Goal: Use online tool/utility: Use online tool/utility

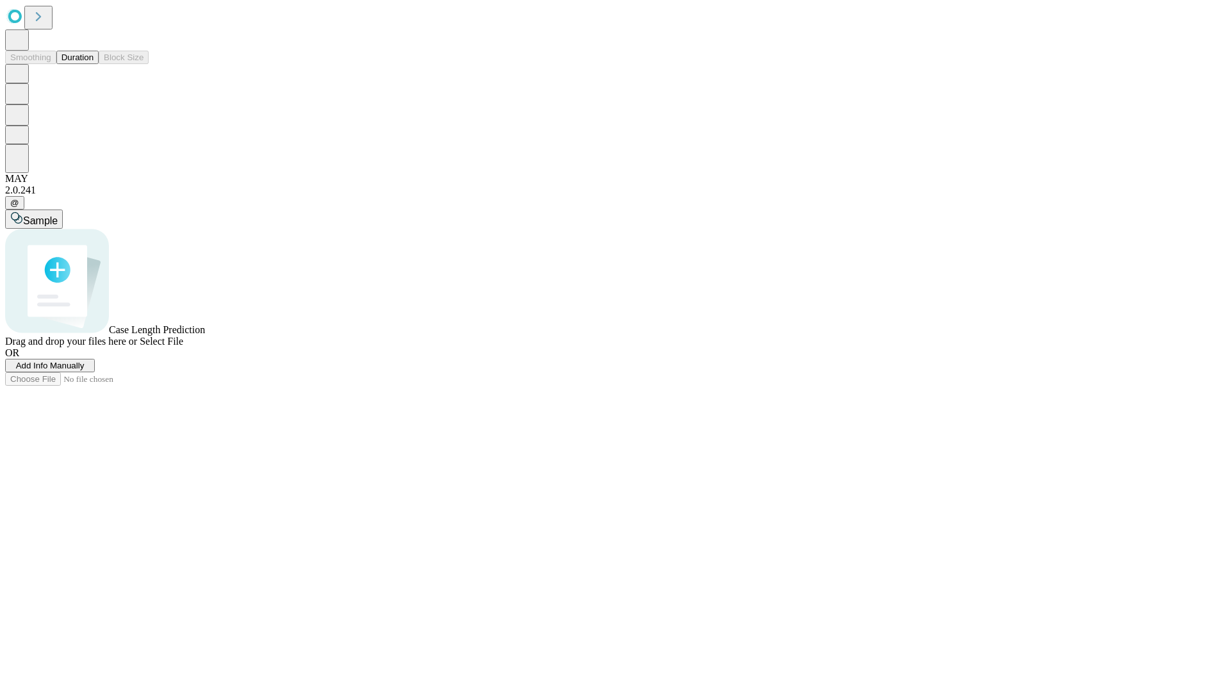
click at [94, 64] on button "Duration" at bounding box center [77, 57] width 42 height 13
click at [85, 370] on span "Add Info Manually" at bounding box center [50, 366] width 69 height 10
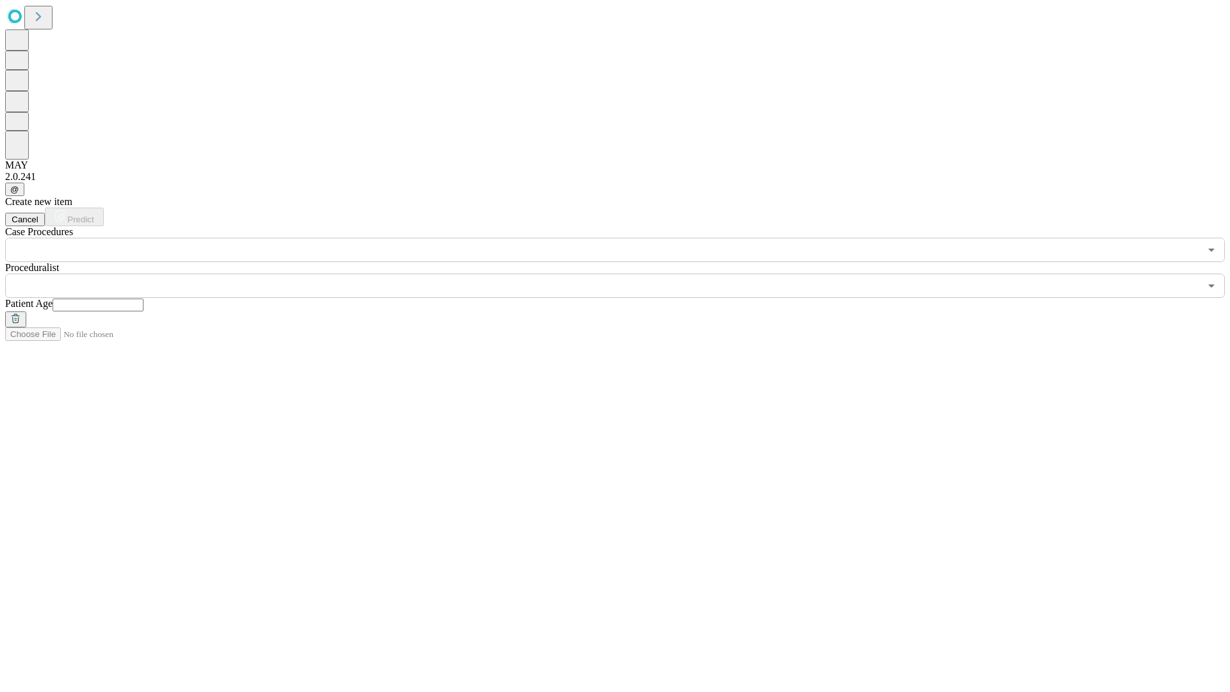
click at [144, 299] on input "text" at bounding box center [98, 305] width 91 height 13
type input "**"
click at [624, 274] on input "text" at bounding box center [602, 286] width 1195 height 24
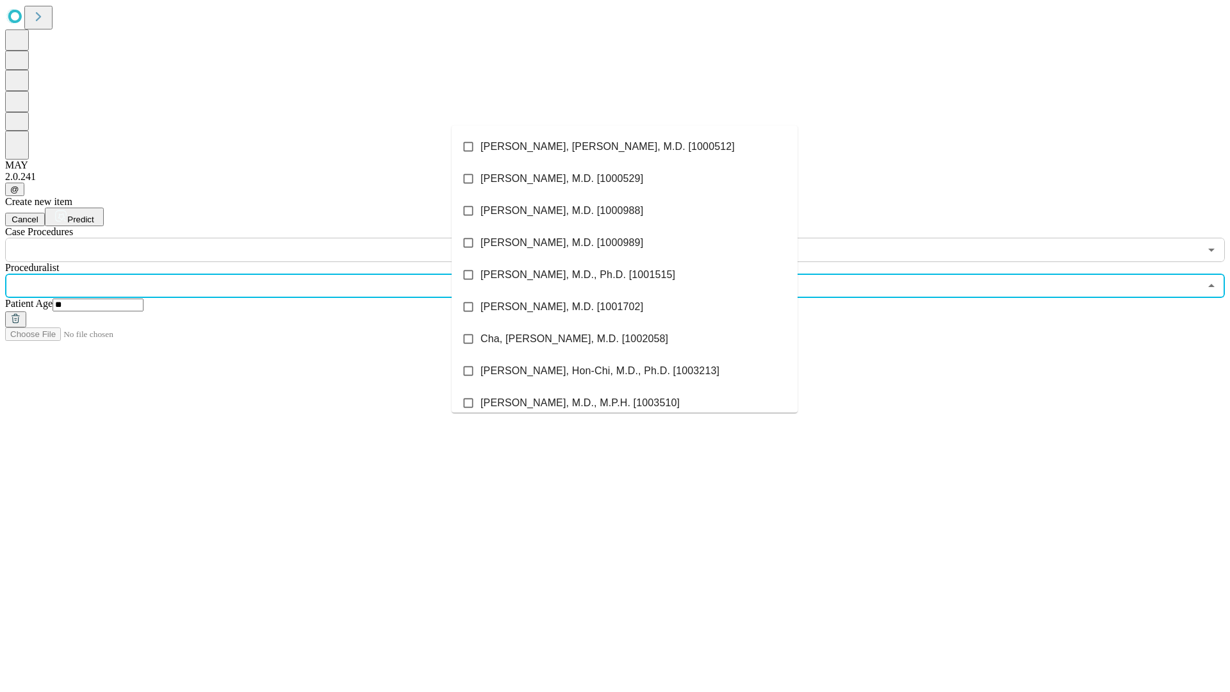
click at [625, 147] on li "[PERSON_NAME], [PERSON_NAME], M.D. [1000512]" at bounding box center [625, 147] width 346 height 32
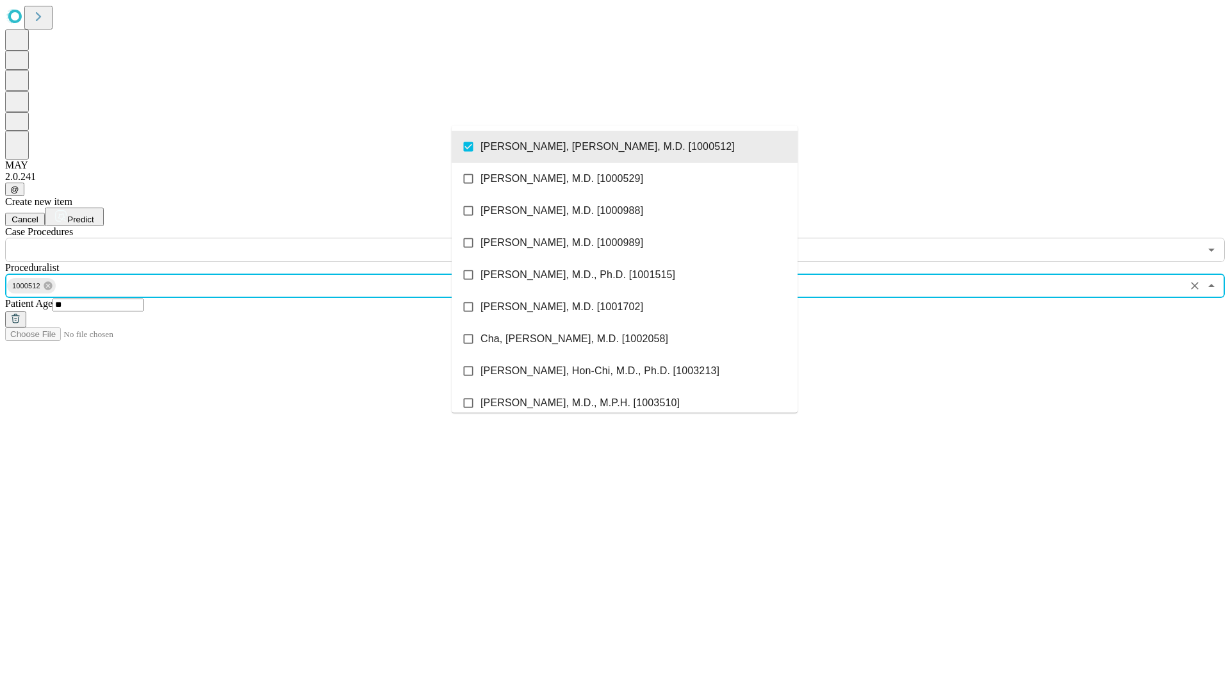
click at [269, 238] on input "text" at bounding box center [602, 250] width 1195 height 24
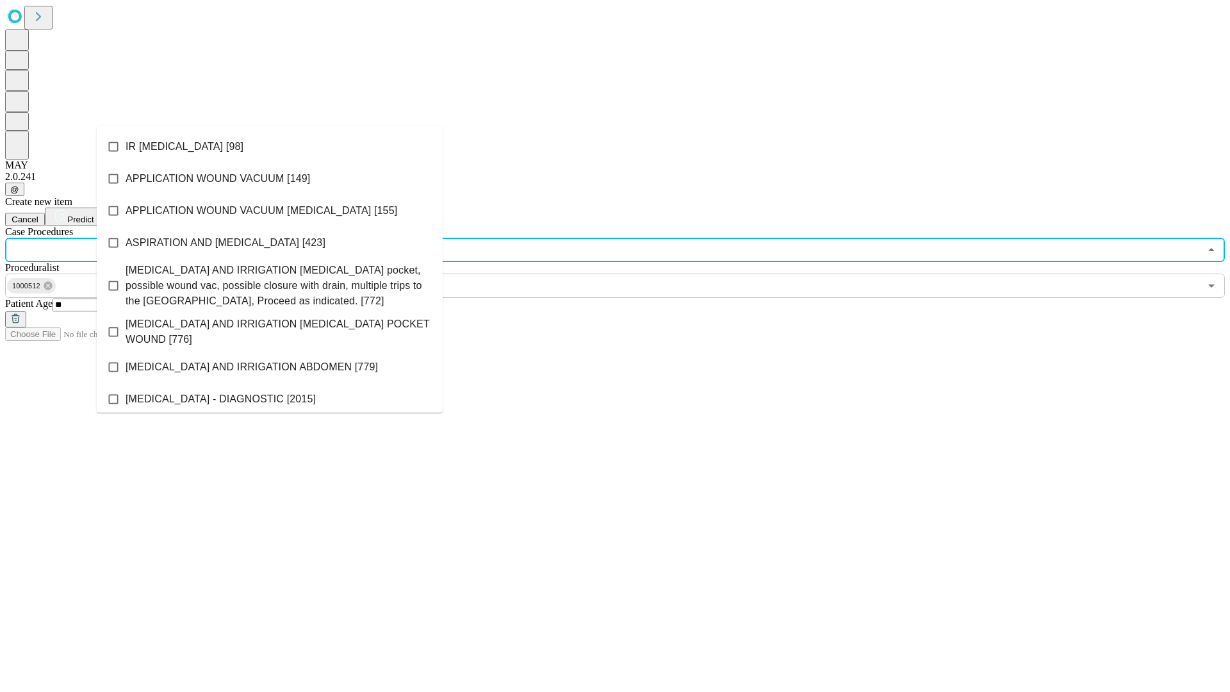
click at [270, 147] on li "IR [MEDICAL_DATA] [98]" at bounding box center [270, 147] width 346 height 32
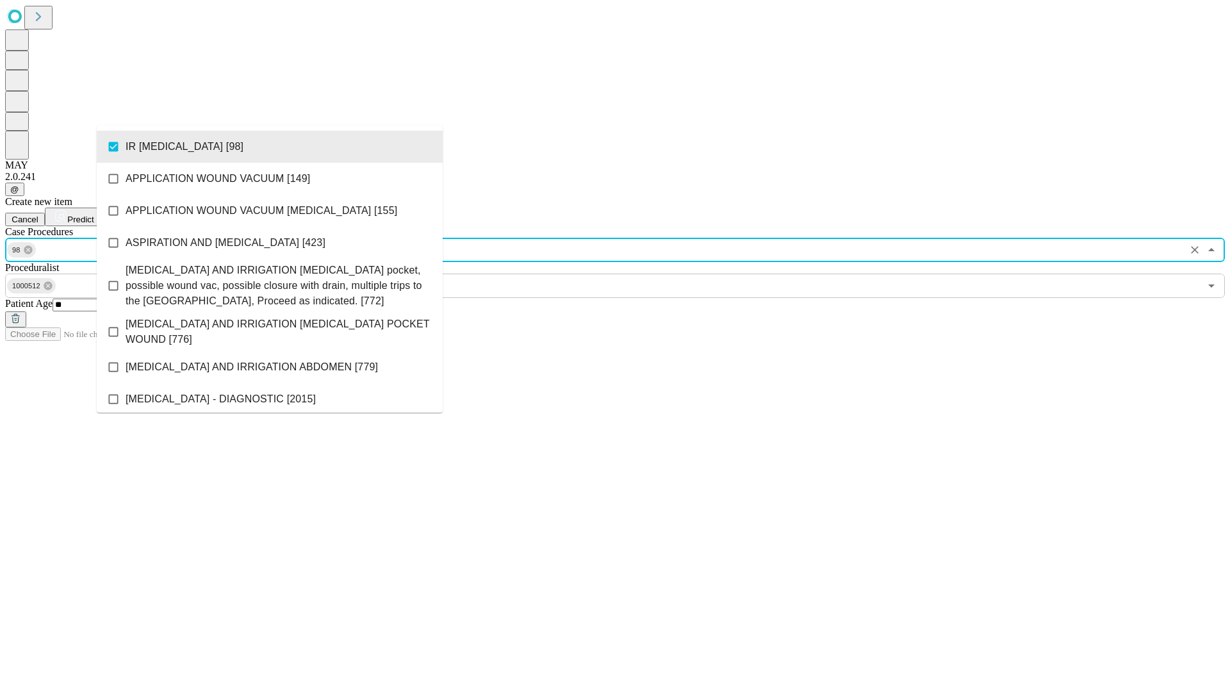
click at [94, 215] on span "Predict" at bounding box center [80, 220] width 26 height 10
